Goal: Obtain resource: Obtain resource

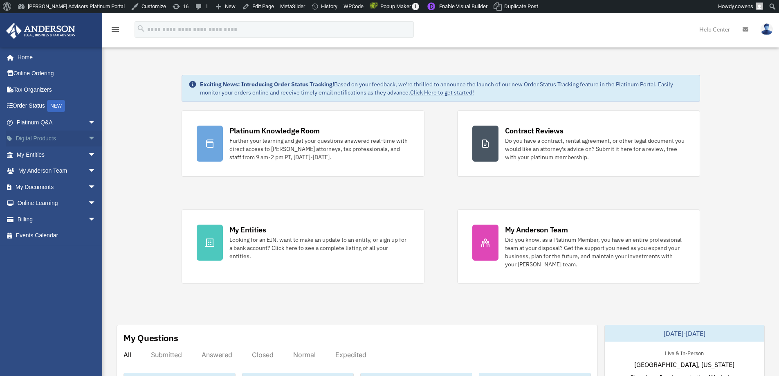
click at [38, 136] on link "Digital Products arrow_drop_down" at bounding box center [57, 138] width 103 height 16
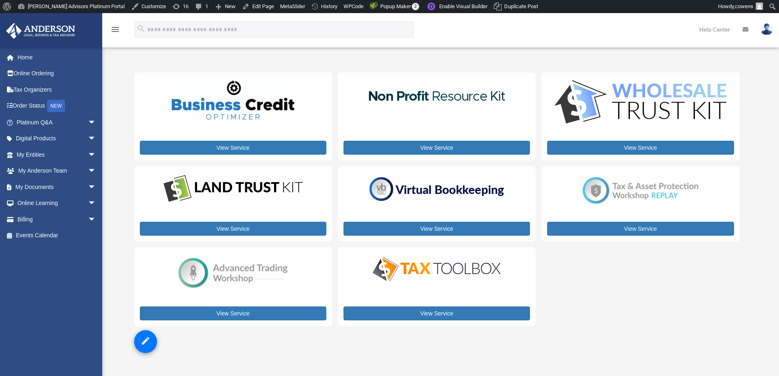
click at [242, 185] on img at bounding box center [233, 189] width 139 height 30
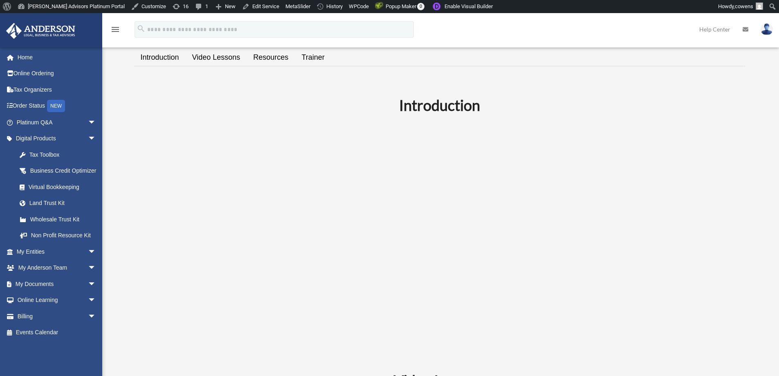
scroll to position [286, 0]
